Goal: Check status: Check status

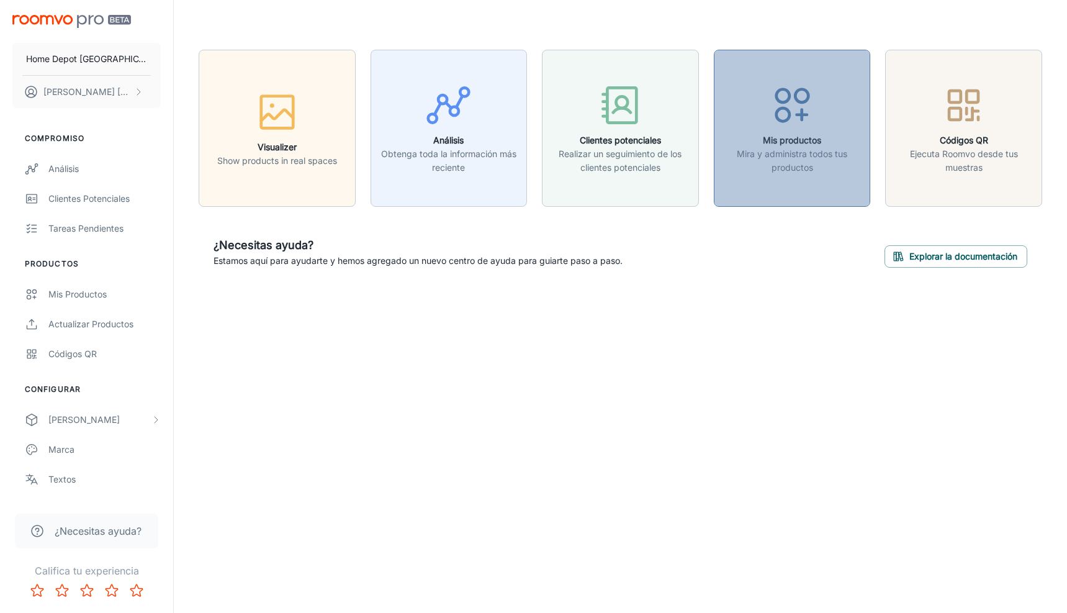
click at [846, 122] on div "button" at bounding box center [792, 108] width 141 height 52
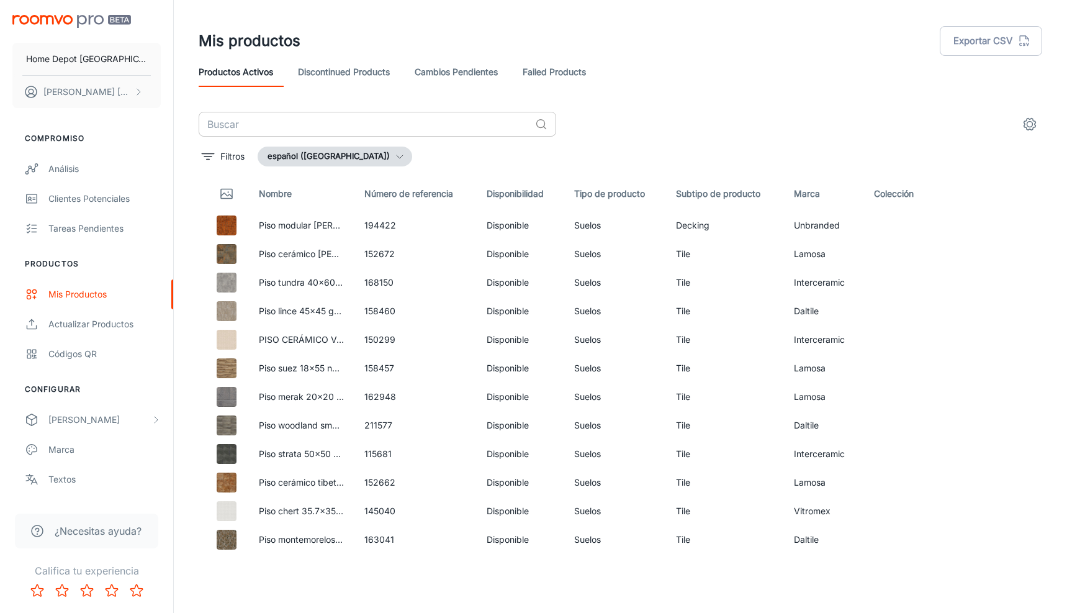
click at [336, 127] on input "text" at bounding box center [364, 124] width 331 height 25
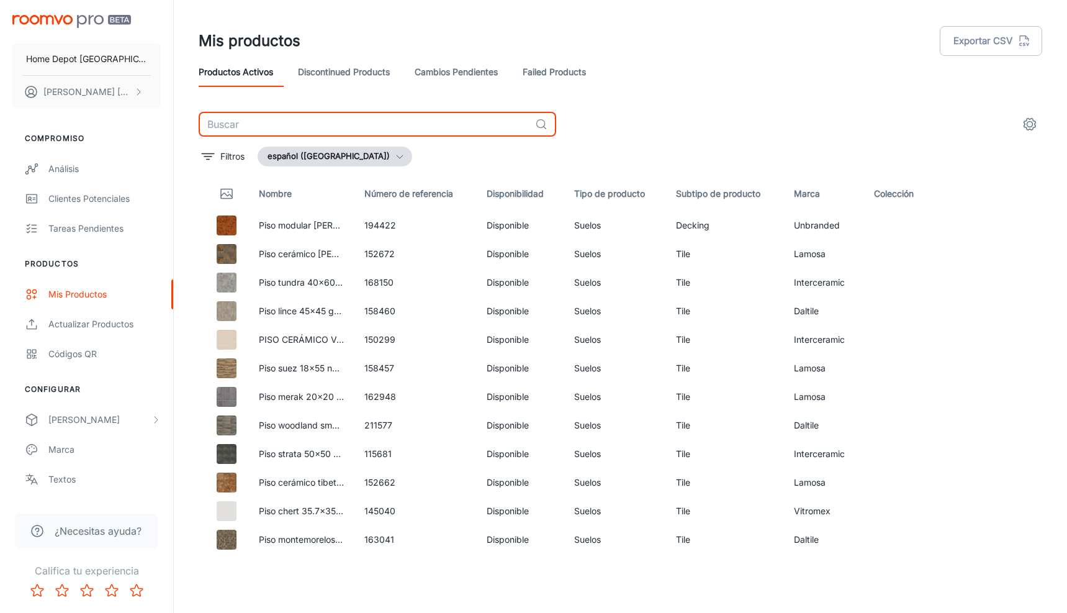
paste input "205931"
type input "205931"
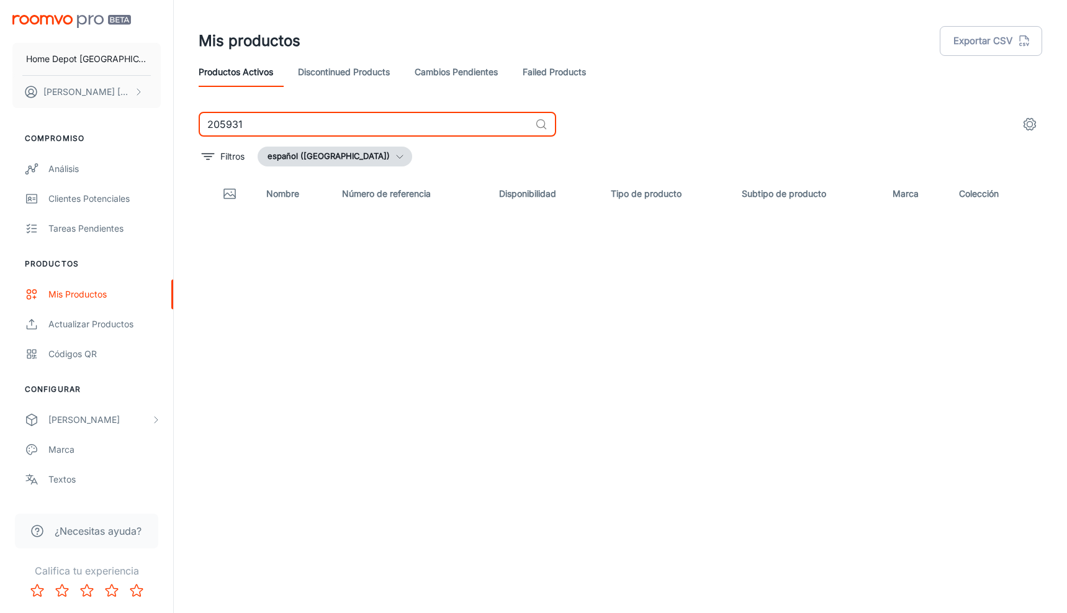
click at [421, 117] on input "205931" at bounding box center [364, 124] width 331 height 25
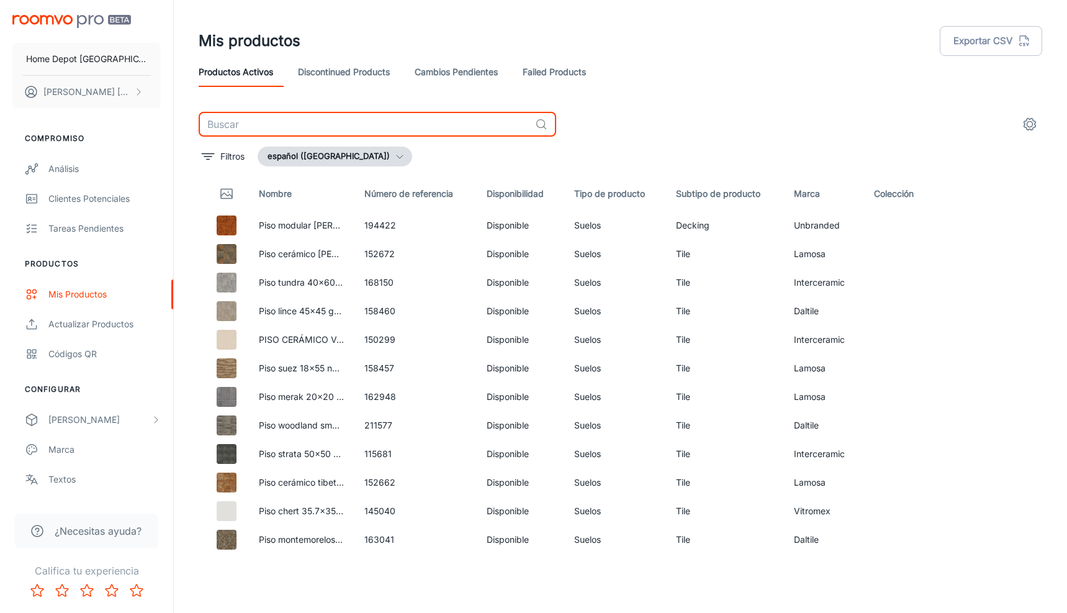
type input "205931"
